Goal: Go to known website: Go to known website

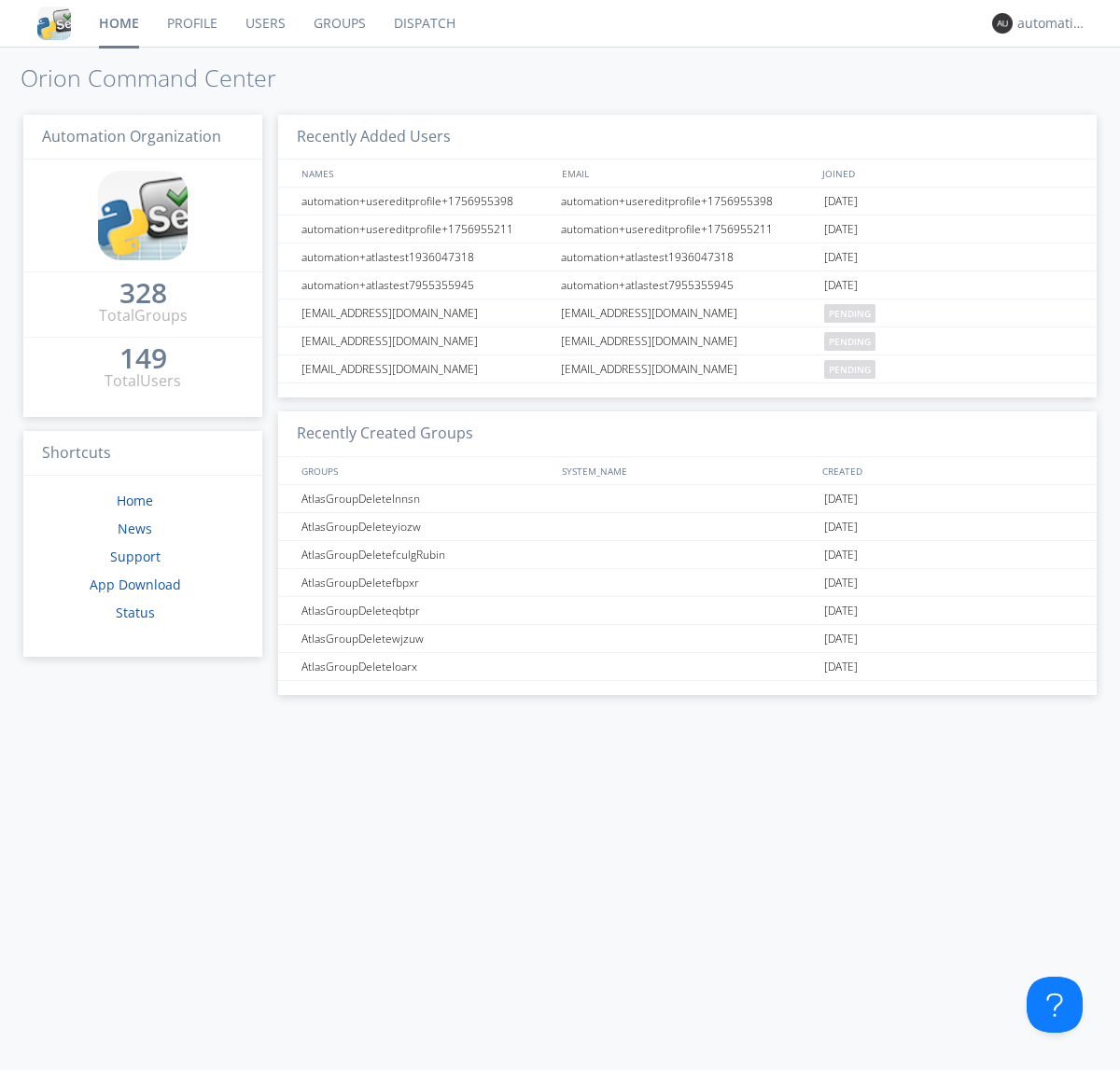
click at [423, 23] on link "Dispatch" at bounding box center [425, 23] width 90 height 47
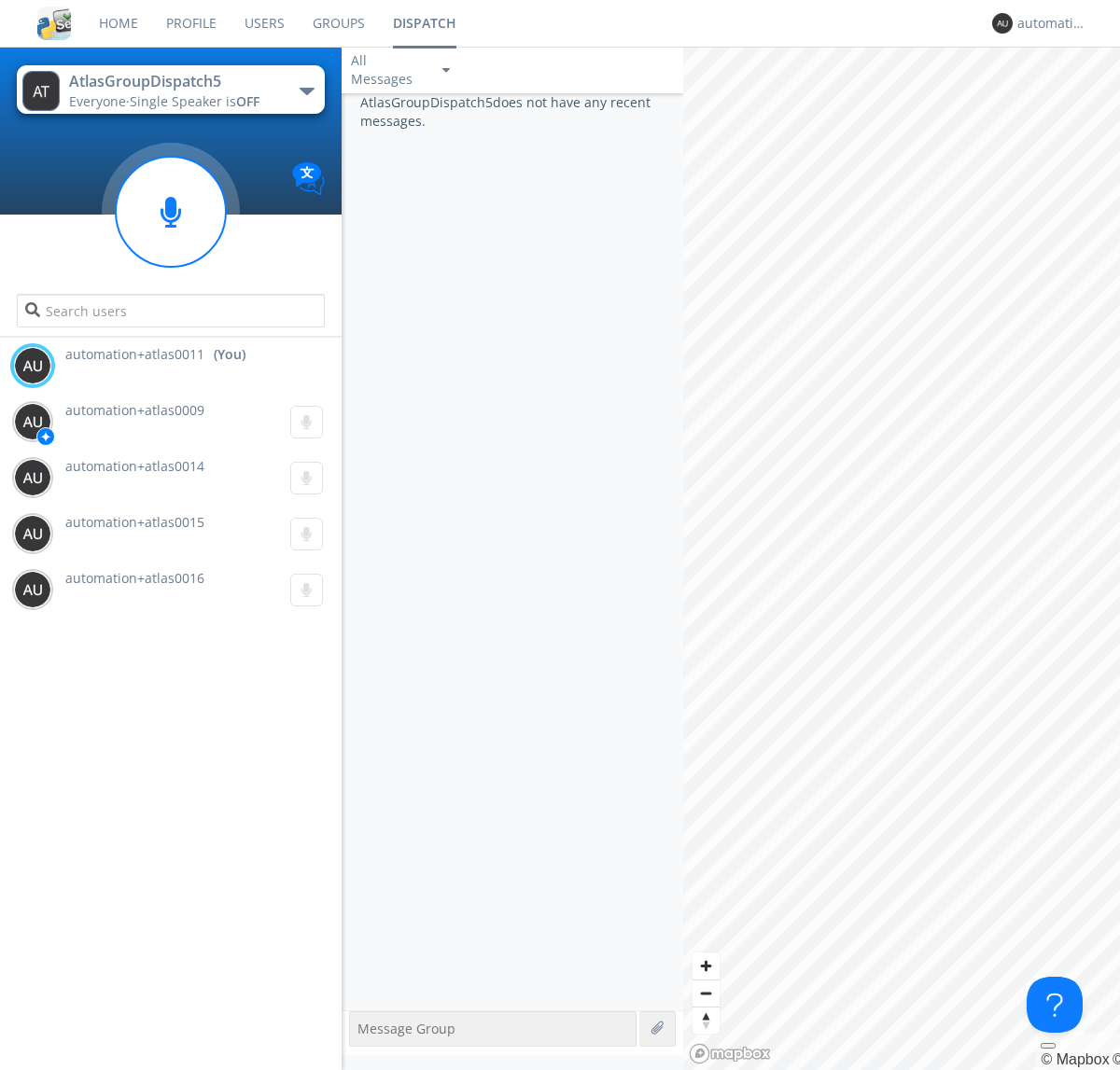
click at [306, 91] on div "button" at bounding box center [306, 91] width 15 height 7
click at [0, 0] on span "AtlasGroupDispatch6" at bounding box center [0, 0] width 0 height 0
click at [306, 91] on div "button" at bounding box center [306, 91] width 15 height 7
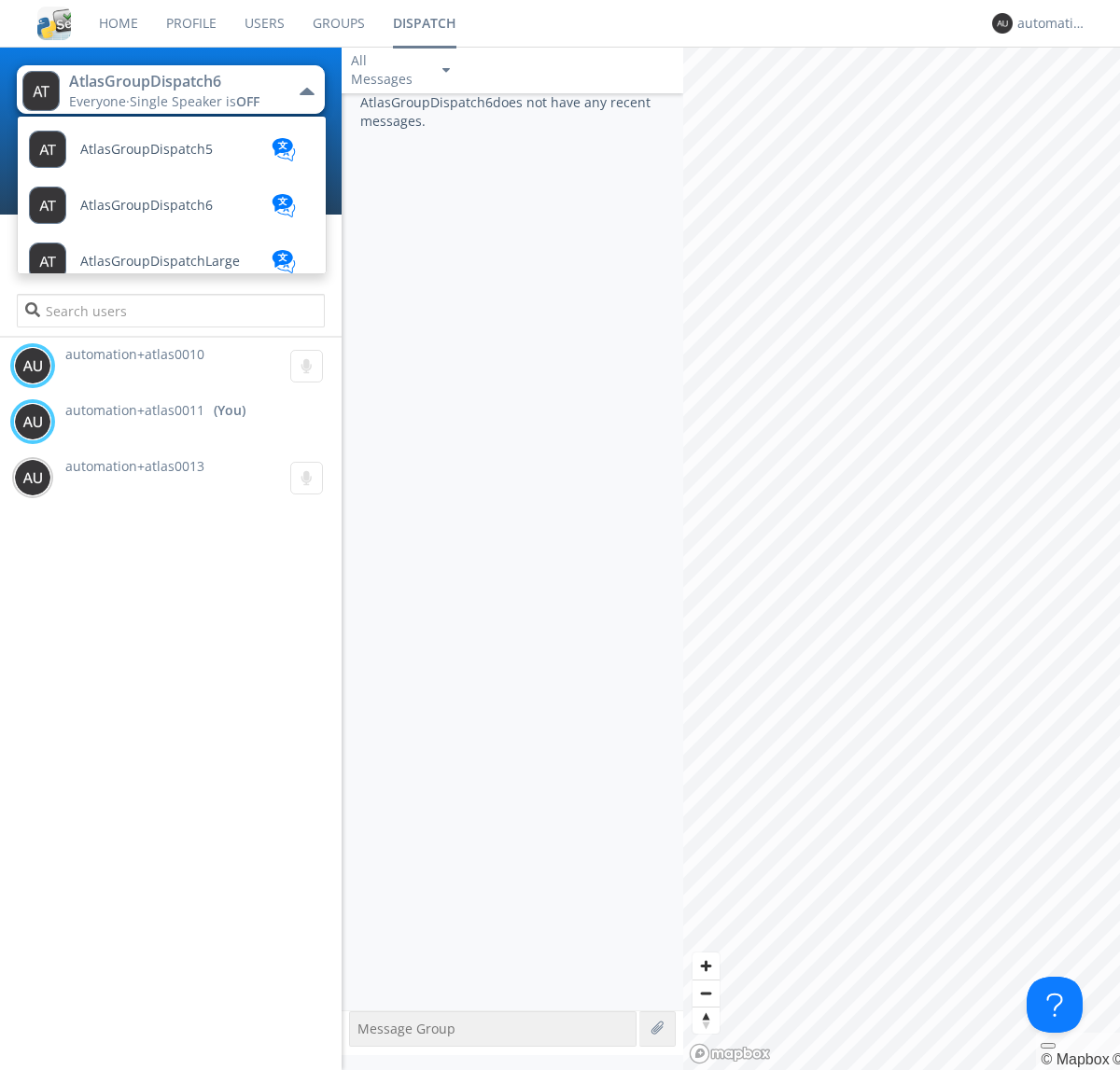
click at [145, 150] on span "AtlasGroupDispatch5" at bounding box center [146, 150] width 133 height 14
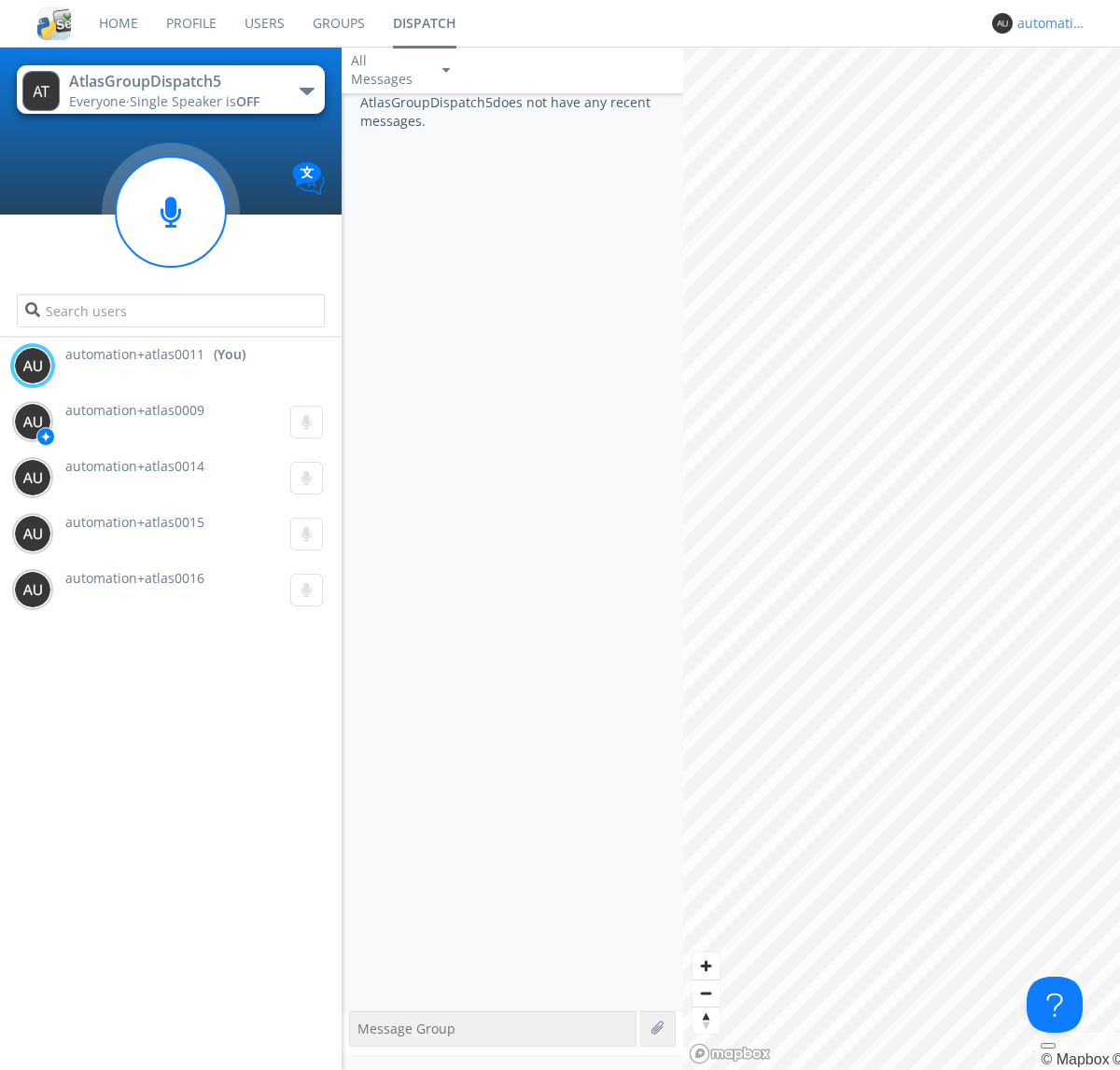
click at [1047, 23] on div "automation+atlas0011" at bounding box center [1052, 23] width 70 height 19
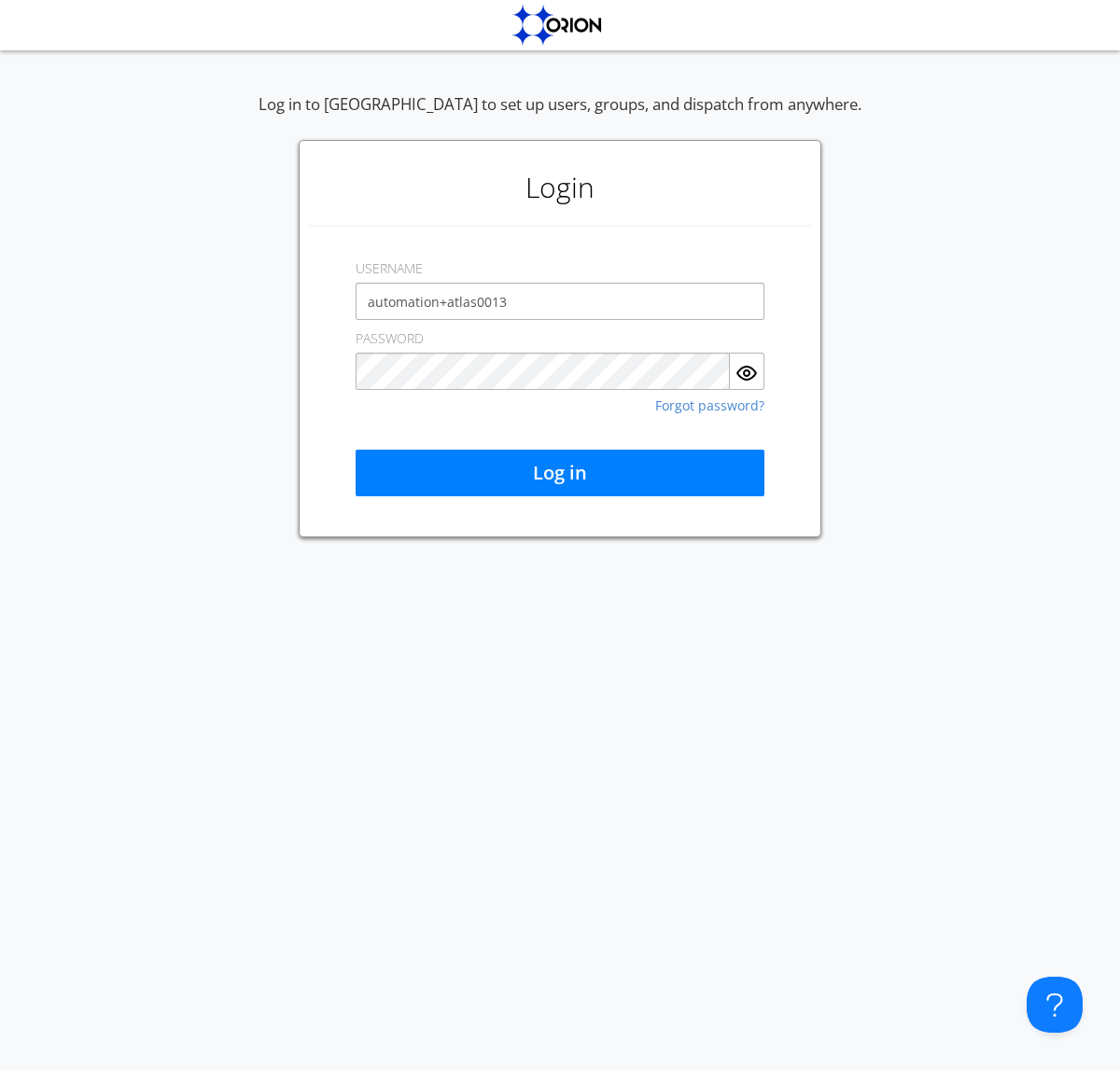
type input "automation+atlas0013"
click at [560, 473] on button "Log in" at bounding box center [560, 473] width 409 height 47
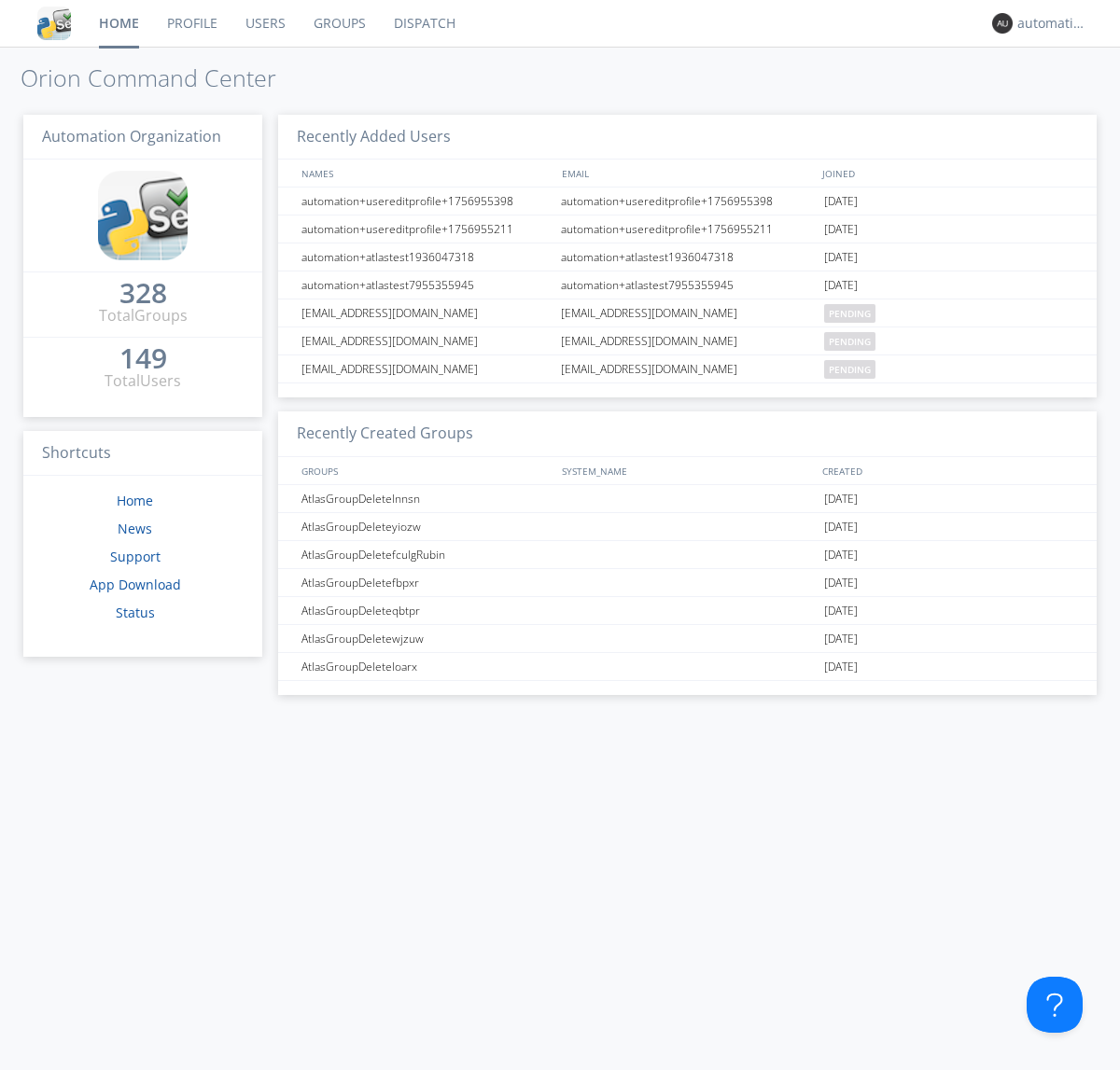
click at [423, 23] on link "Dispatch" at bounding box center [425, 23] width 90 height 47
